Goal: Transaction & Acquisition: Purchase product/service

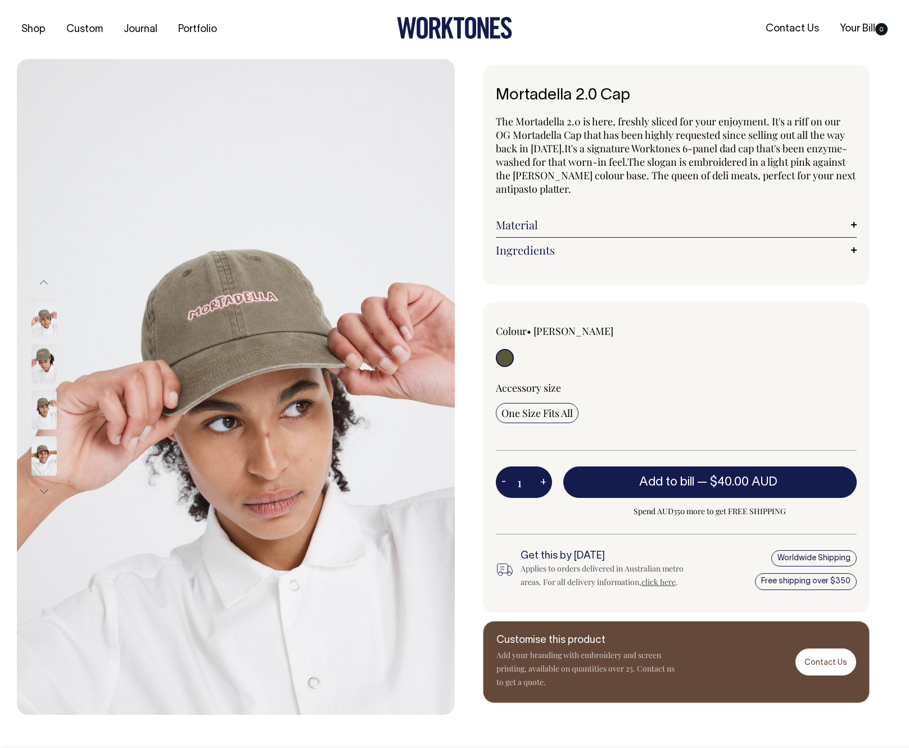
click at [49, 364] on img at bounding box center [43, 363] width 25 height 39
drag, startPoint x: 49, startPoint y: 387, endPoint x: 49, endPoint y: 393, distance: 6.7
click at [49, 387] on div at bounding box center [59, 410] width 56 height 46
click at [47, 457] on img at bounding box center [43, 455] width 25 height 39
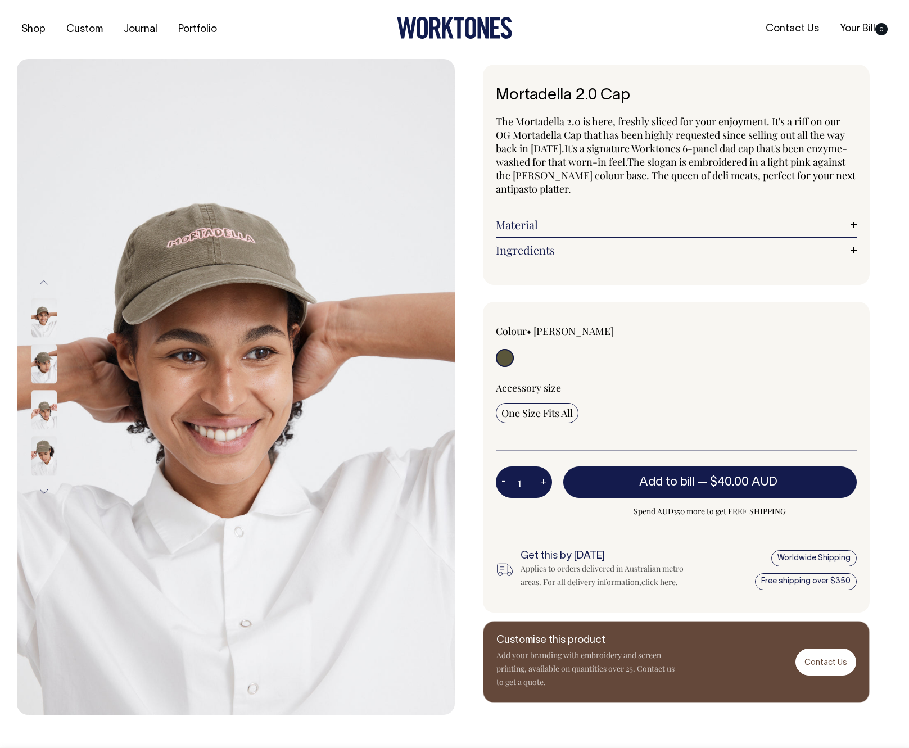
click at [45, 489] on button "Next" at bounding box center [43, 491] width 17 height 25
click at [45, 457] on img at bounding box center [43, 455] width 25 height 39
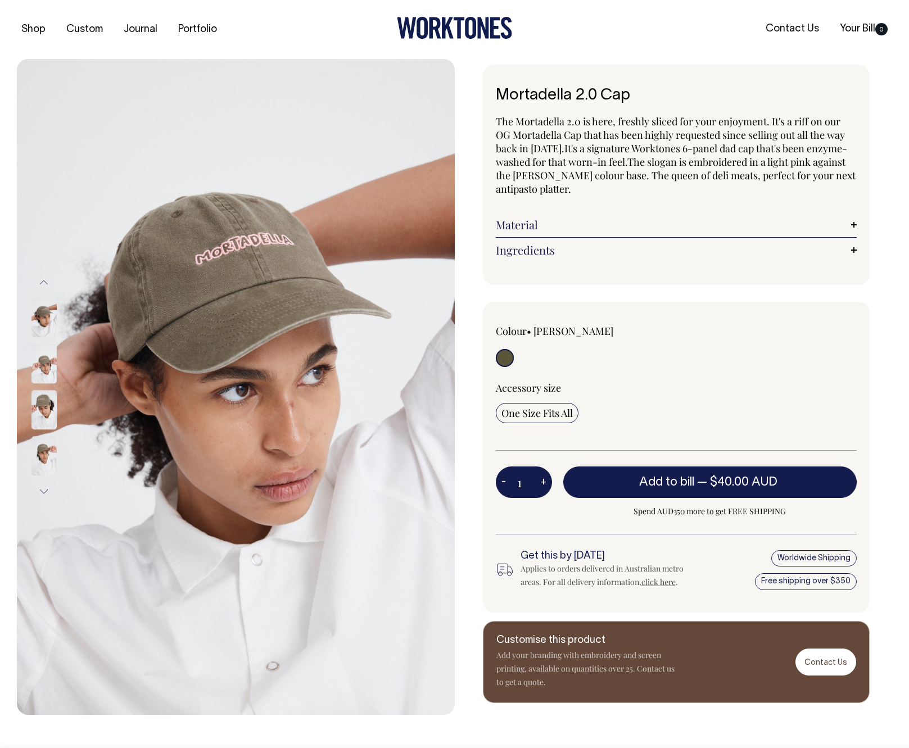
click at [43, 487] on button "Next" at bounding box center [43, 491] width 17 height 25
click at [42, 490] on button "Next" at bounding box center [43, 491] width 17 height 25
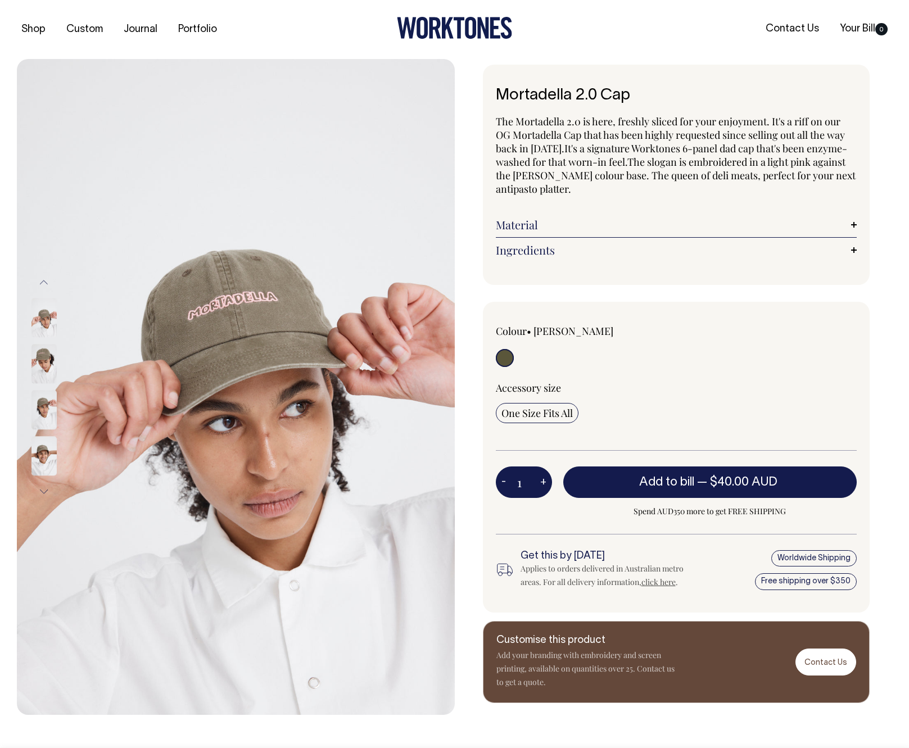
click at [42, 459] on img at bounding box center [43, 455] width 25 height 39
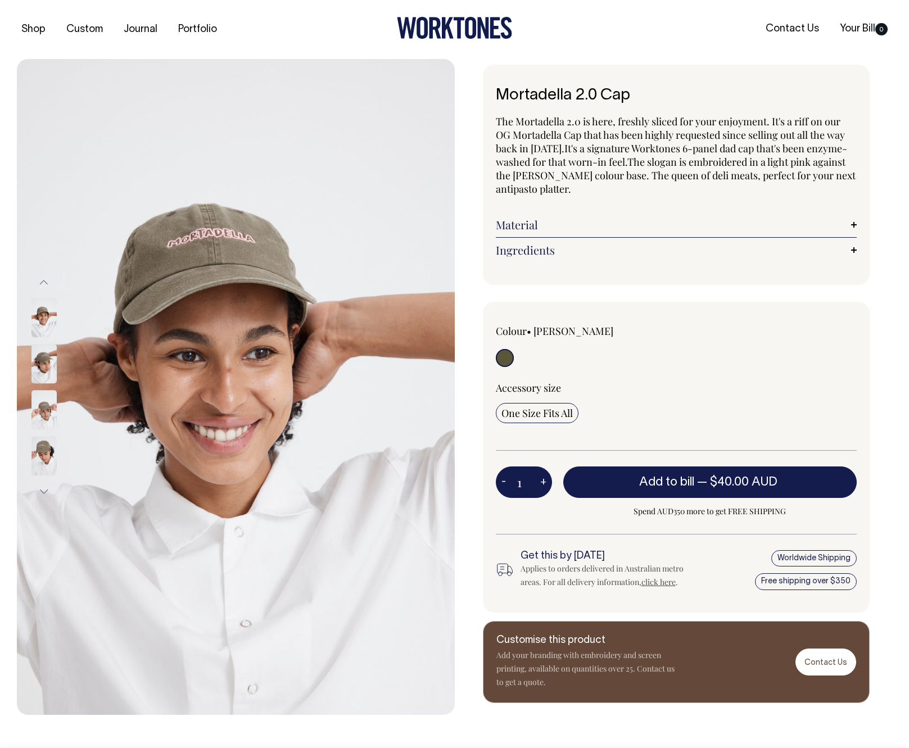
click at [44, 488] on button "Next" at bounding box center [43, 491] width 17 height 25
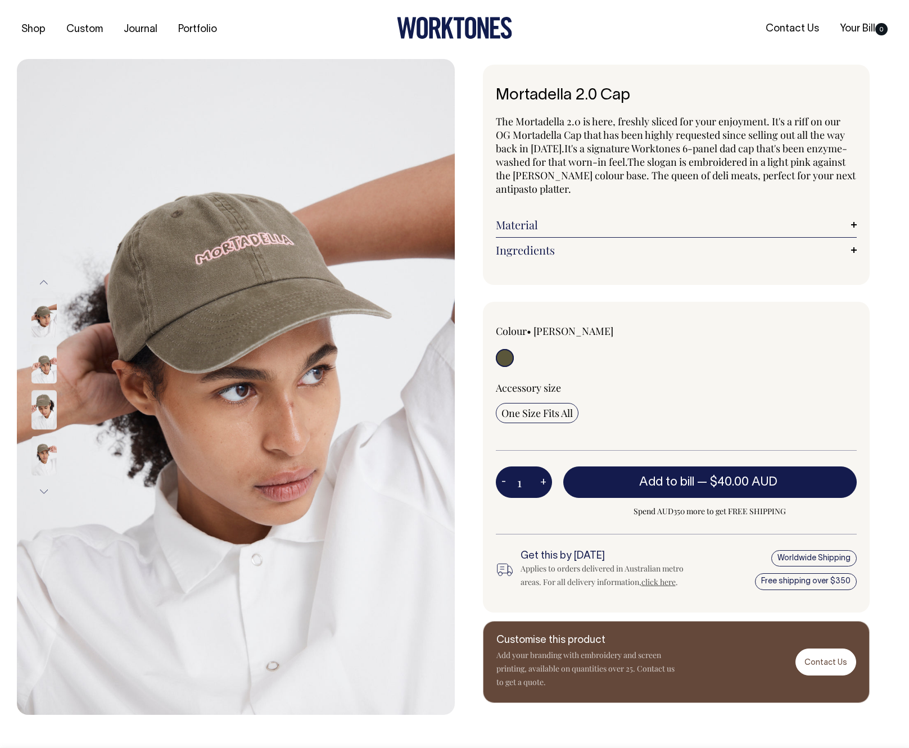
click at [44, 488] on button "Next" at bounding box center [43, 491] width 17 height 25
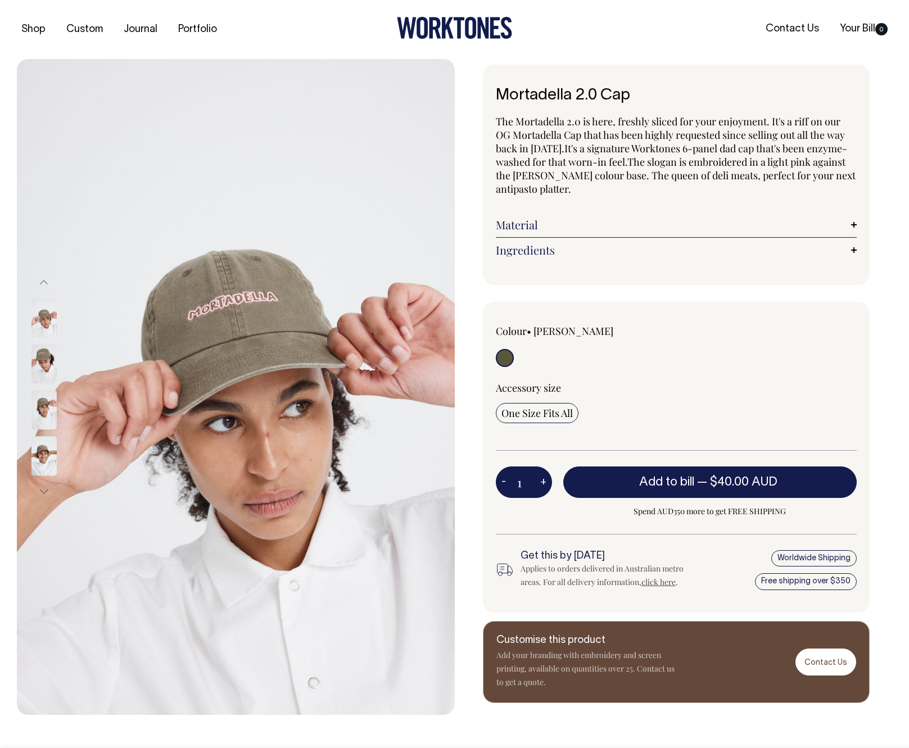
click at [858, 223] on div "Mortadella 2.0 Cap The Mortadella 2.0 is here, freshly sliced for your enjoymen…" at bounding box center [676, 175] width 387 height 220
click at [855, 227] on link "Material" at bounding box center [676, 224] width 361 height 13
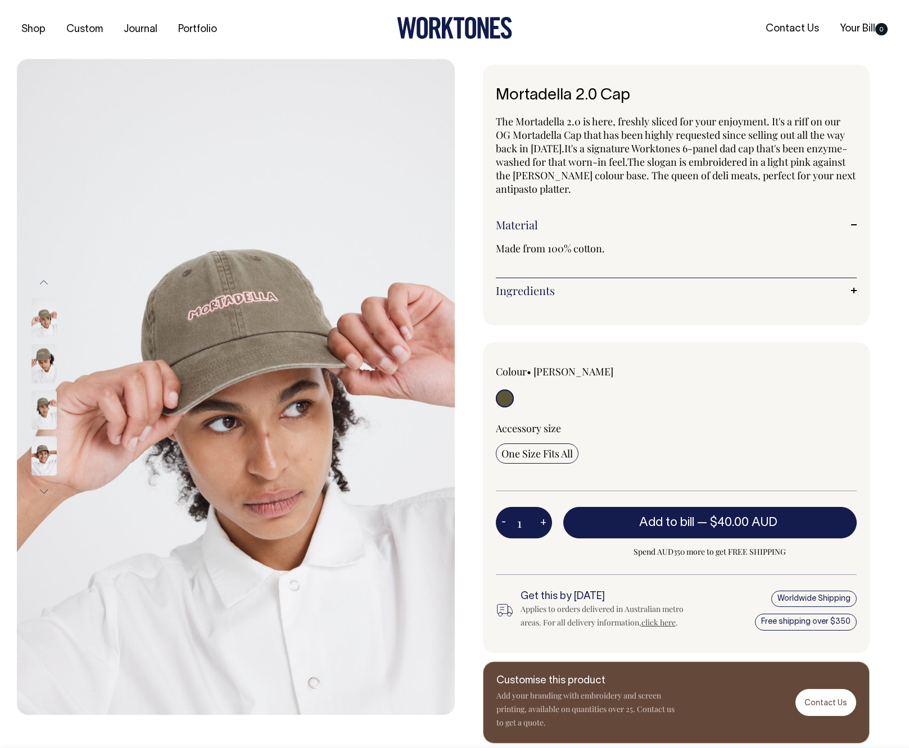
click at [849, 289] on link "Ingredients" at bounding box center [676, 290] width 361 height 13
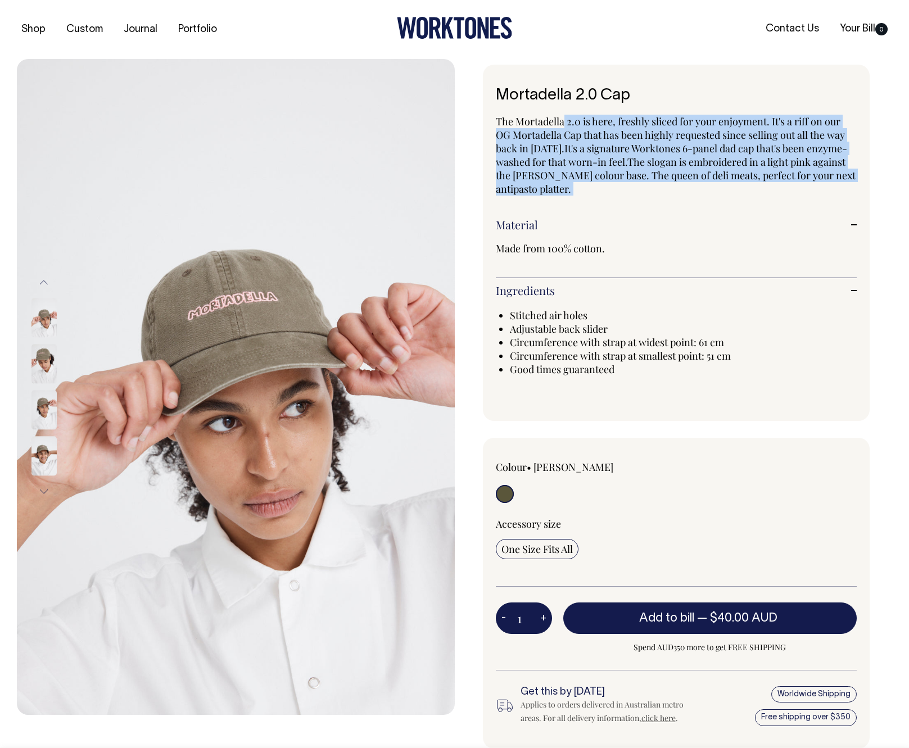
drag, startPoint x: 571, startPoint y: 121, endPoint x: 704, endPoint y: 197, distance: 153.3
click at [697, 198] on div "The Mortadella 2.0 is here, freshly sliced for your enjoyment. It's a riff on o…" at bounding box center [676, 257] width 361 height 284
drag, startPoint x: 692, startPoint y: 223, endPoint x: 686, endPoint y: 221, distance: 5.9
click at [692, 223] on link "Material" at bounding box center [676, 224] width 361 height 13
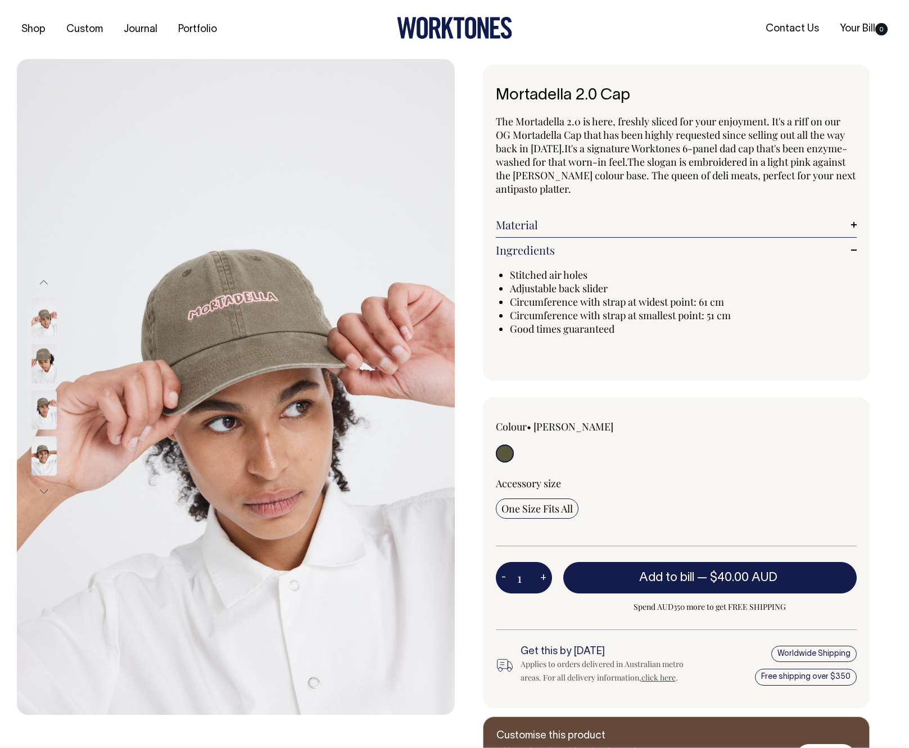
click at [631, 195] on div "The Mortadella 2.0 is here, freshly sliced for your enjoyment. It's a riff on o…" at bounding box center [676, 236] width 361 height 243
drag, startPoint x: 542, startPoint y: 191, endPoint x: 519, endPoint y: 174, distance: 29.3
click at [519, 185] on p "The Mortadella 2.0 is here, freshly sliced for your enjoyment. It's a riff on o…" at bounding box center [676, 155] width 361 height 81
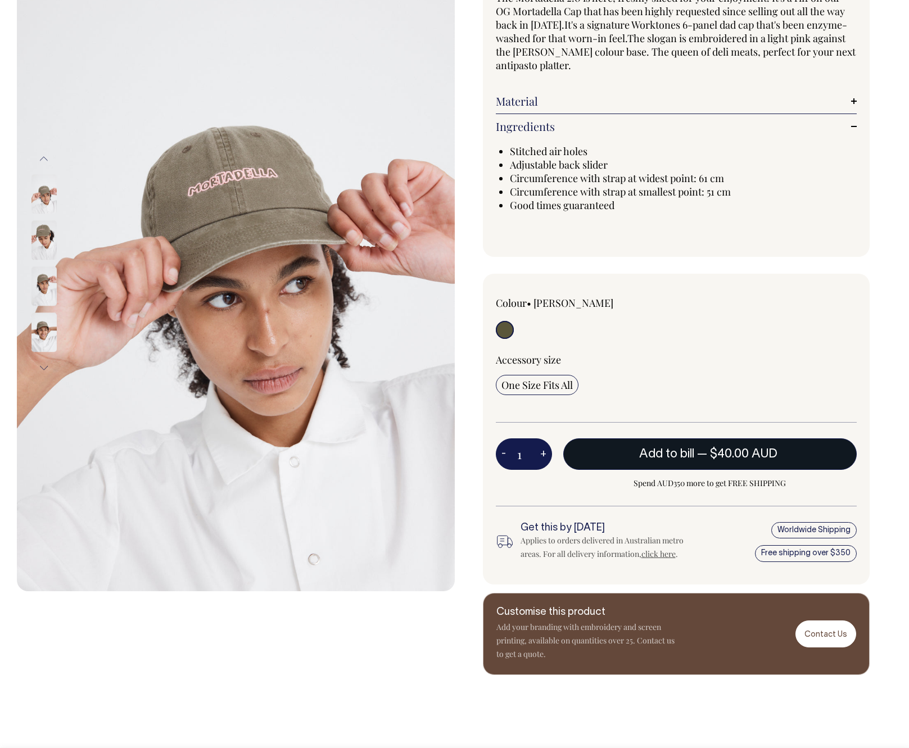
scroll to position [124, 0]
click at [673, 452] on span "Add to bill" at bounding box center [666, 453] width 55 height 11
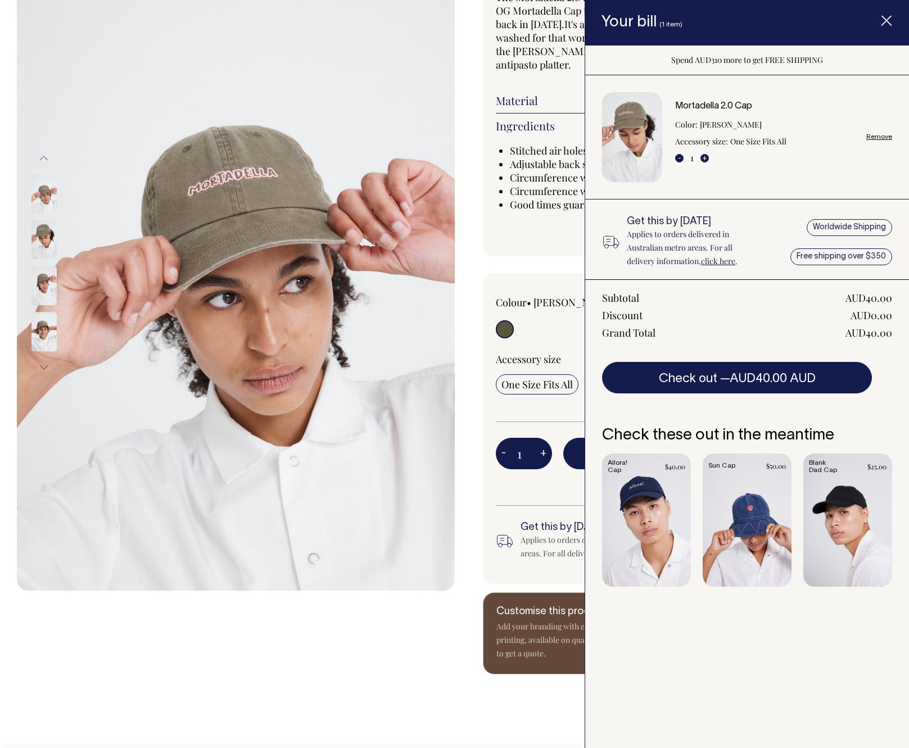
click at [887, 15] on span "Item added to your cart" at bounding box center [886, 23] width 45 height 48
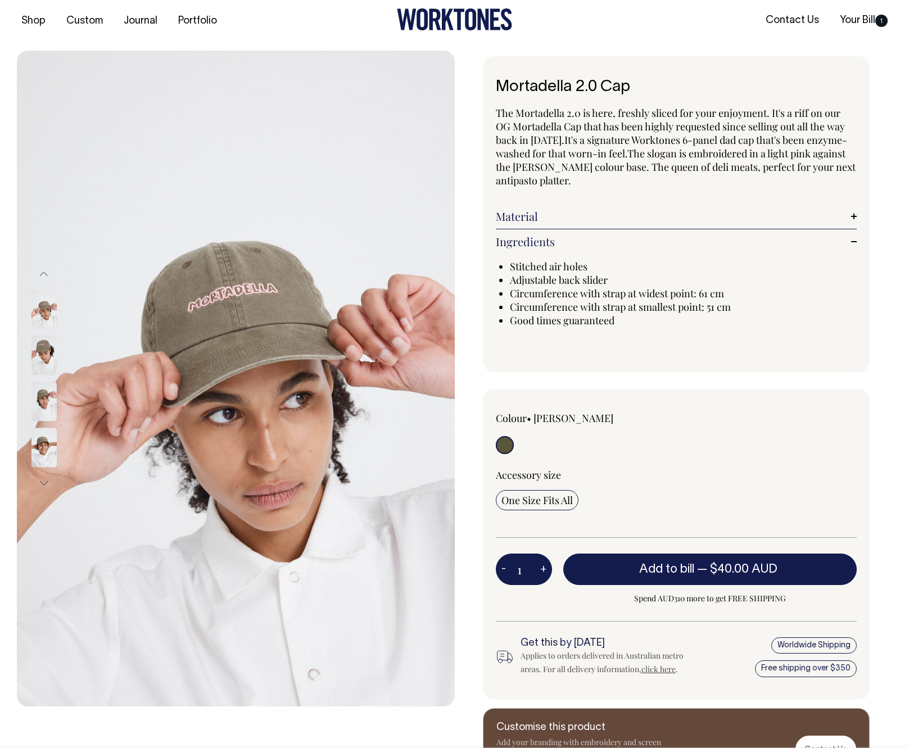
scroll to position [2, 0]
